Goal: Information Seeking & Learning: Find specific fact

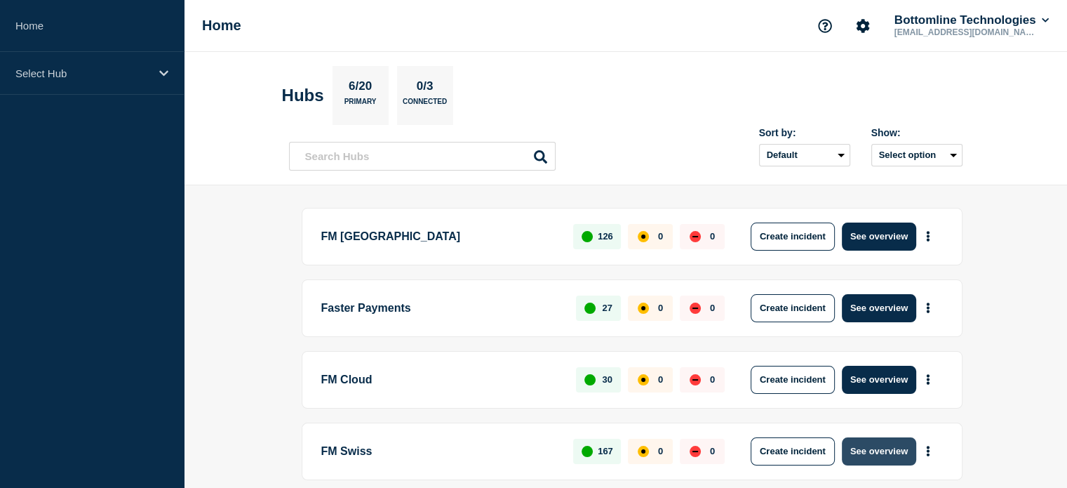
click at [876, 448] on button "See overview" at bounding box center [879, 451] width 74 height 28
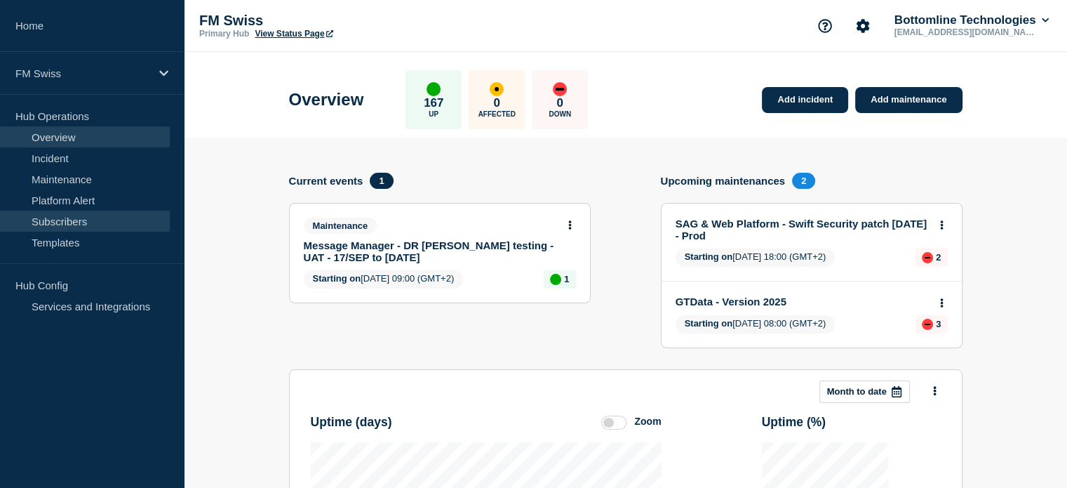
click at [68, 224] on link "Subscribers" at bounding box center [85, 220] width 170 height 21
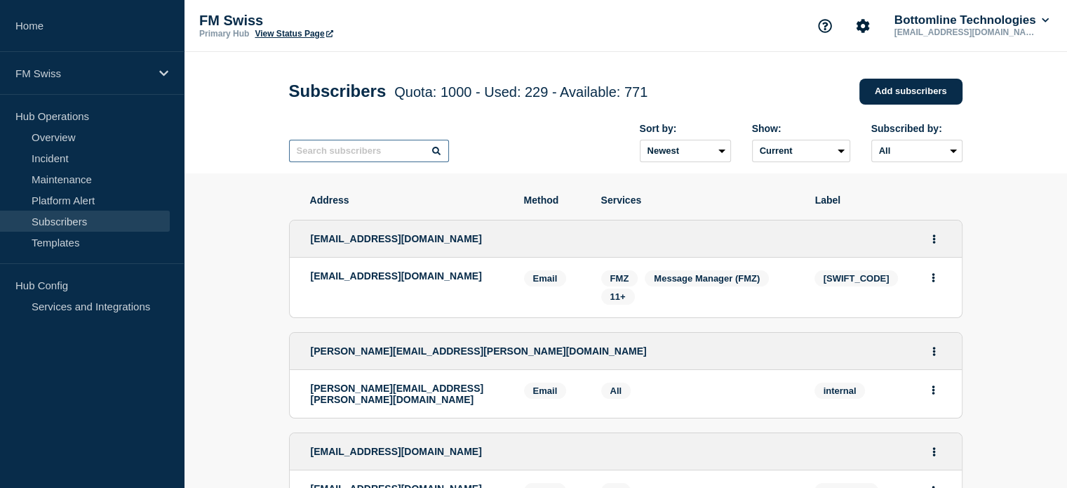
click at [330, 158] on input "text" at bounding box center [369, 151] width 160 height 22
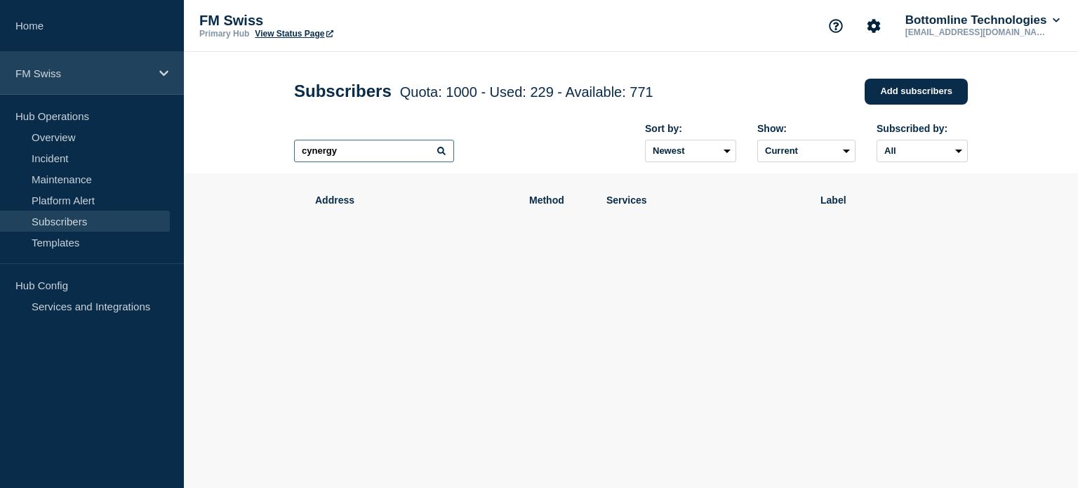
type input "cynergy"
click at [170, 78] on div "FM Swiss" at bounding box center [92, 73] width 184 height 43
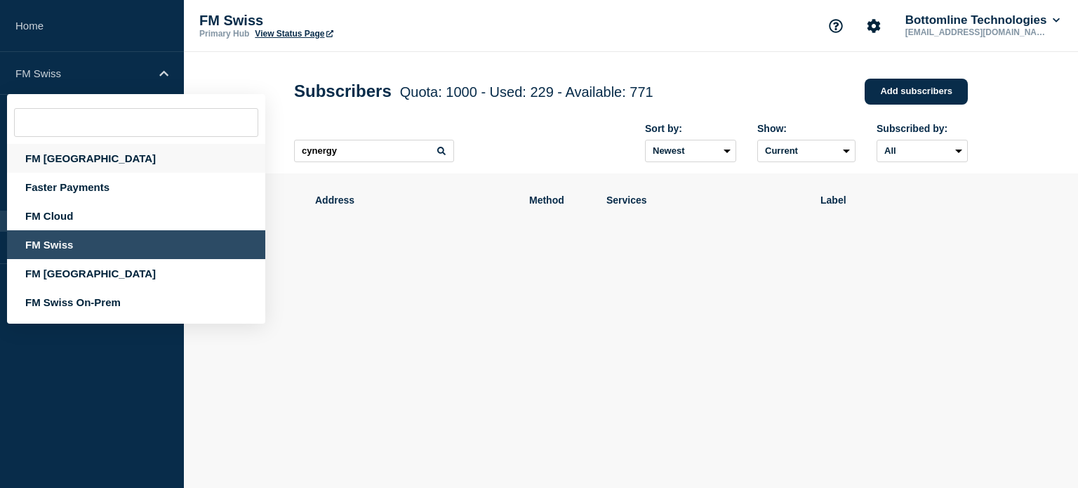
click at [105, 167] on div "FM [GEOGRAPHIC_DATA]" at bounding box center [136, 158] width 258 height 29
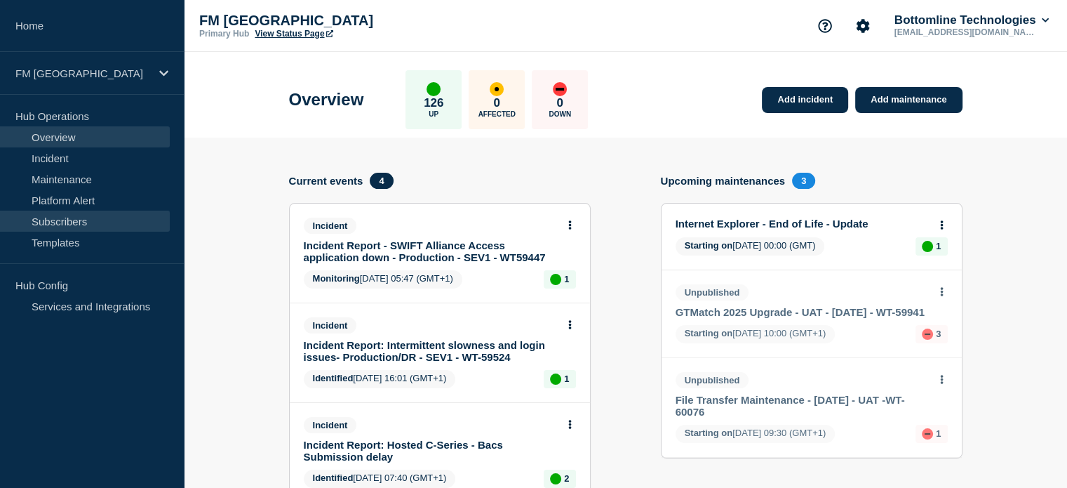
click at [89, 217] on link "Subscribers" at bounding box center [85, 220] width 170 height 21
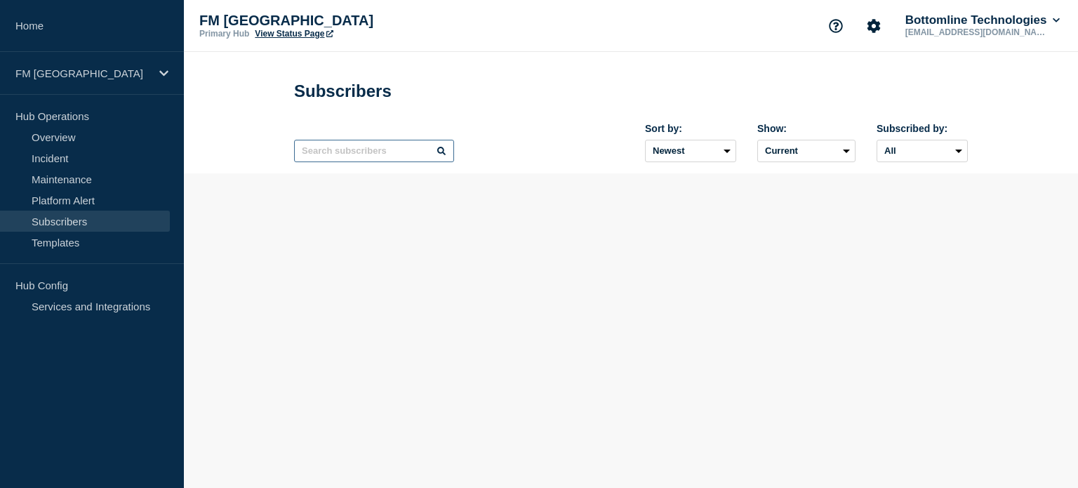
click at [387, 157] on input "text" at bounding box center [374, 151] width 160 height 22
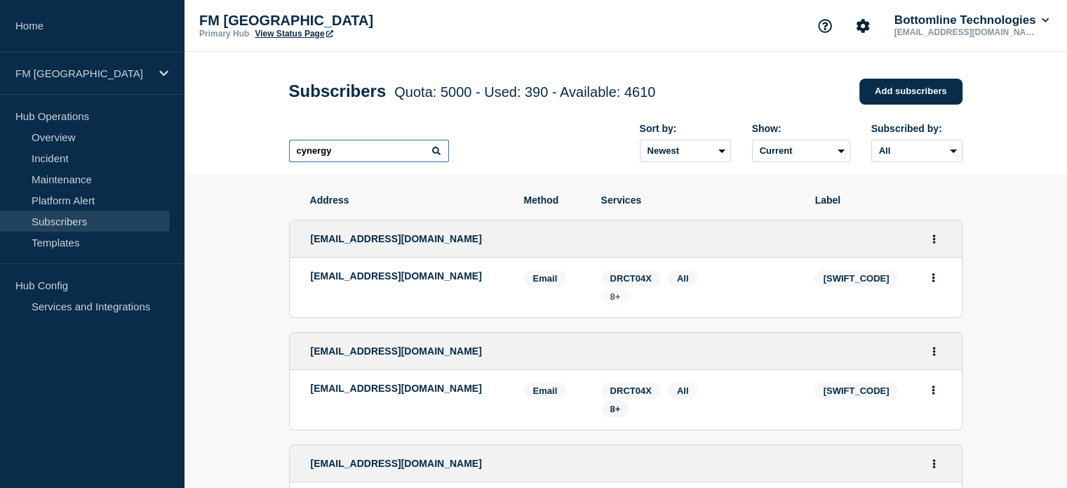
type input "cynergy"
click at [616, 301] on span "8+" at bounding box center [615, 296] width 11 height 11
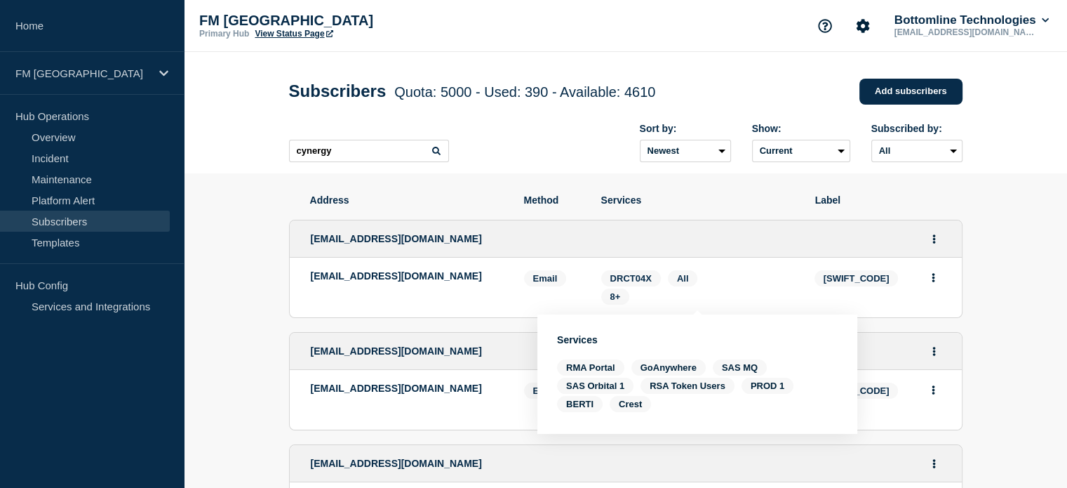
click at [1001, 291] on section "Address Method Services Label [EMAIL_ADDRESS][DOMAIN_NAME] [EMAIL_ADDRESS][DOMA…" at bounding box center [625, 497] width 883 height 648
